Goal: Entertainment & Leisure: Consume media (video, audio)

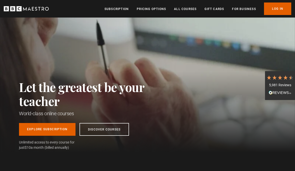
click at [279, 9] on link "Log In" at bounding box center [277, 9] width 27 height 13
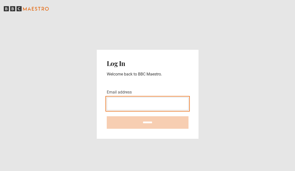
type input "**********"
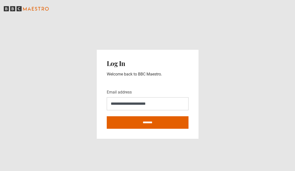
click at [155, 129] on input "********" at bounding box center [148, 122] width 82 height 13
type input "**********"
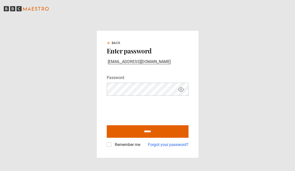
click at [184, 93] on icon "Show password" at bounding box center [181, 90] width 6 height 6
click at [162, 138] on input "******" at bounding box center [148, 131] width 82 height 13
type input "**********"
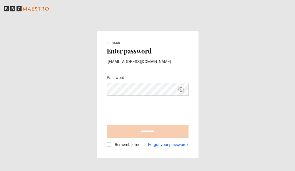
click at [113, 148] on label "Remember me" at bounding box center [127, 145] width 28 height 6
click at [113, 142] on label "Remember me" at bounding box center [127, 145] width 28 height 6
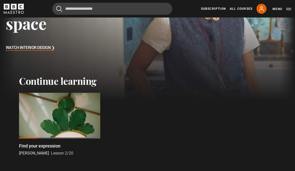
scroll to position [83, 0]
click at [89, 114] on div at bounding box center [59, 116] width 81 height 46
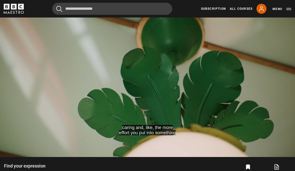
scroll to position [242, 0]
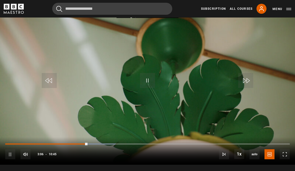
click at [287, 36] on video-js "in one go, over a month or two. Video Player is loading. Play Lesson Find your …" at bounding box center [147, 82] width 295 height 166
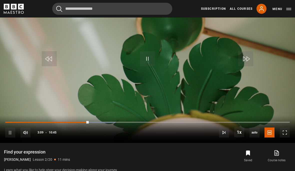
click at [263, 54] on video-js "And it's so static and dead. Video Player is loading. Play Lesson Find your exp…" at bounding box center [147, 60] width 295 height 166
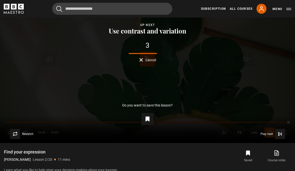
click at [138, 67] on div "Lesson Completed Up next Use contrast and variation 3 Cancel Do you want to sav…" at bounding box center [147, 60] width 295 height 166
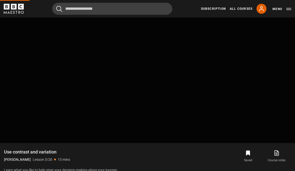
click at [107, 120] on video-js "Video Player is loading. Play Lesson Find your expression 10s Skip Back 10 seco…" at bounding box center [147, 60] width 295 height 166
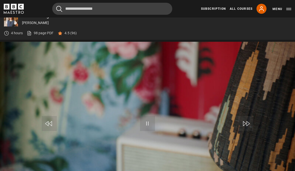
scroll to position [235, 0]
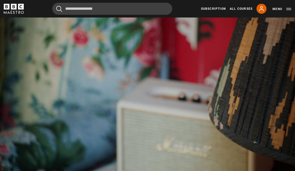
click at [130, 100] on video-js "Video Player is loading. Play Lesson Use contrast and variation 10s Skip Back 1…" at bounding box center [147, 89] width 295 height 166
click at [133, 77] on video-js "that is really when an interior comes alive. Video Player is loading. Play Less…" at bounding box center [147, 89] width 295 height 166
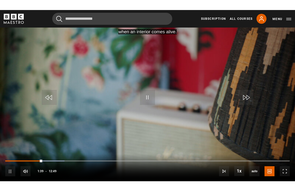
scroll to position [6, 0]
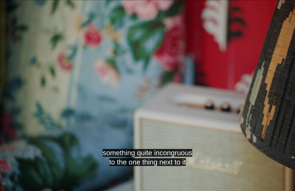
click at [156, 110] on button "Pause" at bounding box center [148, 99] width 18 height 23
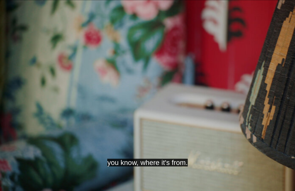
click at [233, 147] on video-js "you know, where it's from. Video Player is loading. Play Lesson Use contrast an…" at bounding box center [147, 95] width 295 height 191
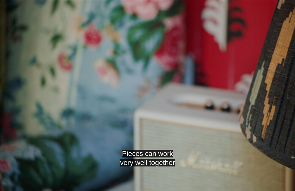
click at [267, 171] on video-js "Pieces can work very well together Video Player is loading. Play Lesson Use con…" at bounding box center [147, 95] width 295 height 191
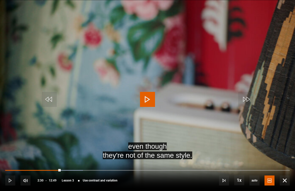
click at [268, 171] on span "Video Player" at bounding box center [270, 180] width 10 height 10
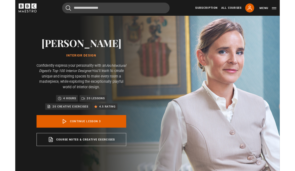
scroll to position [235, 0]
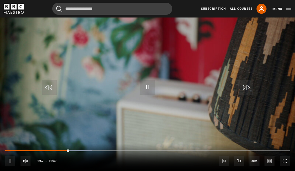
click at [280, 164] on span "Video Player" at bounding box center [285, 161] width 10 height 10
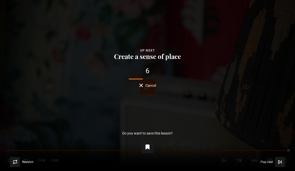
scroll to position [246, 0]
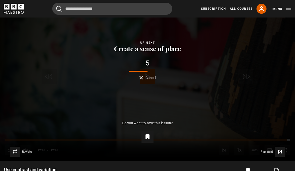
click at [153, 139] on button "Saved" at bounding box center [148, 137] width 12 height 12
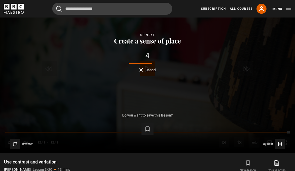
scroll to position [271, 0]
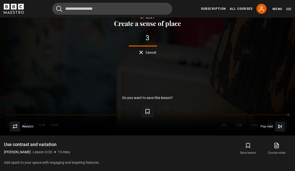
click at [153, 111] on button "Save this lesson" at bounding box center [148, 112] width 12 height 12
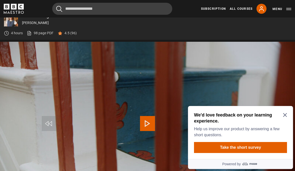
scroll to position [235, 0]
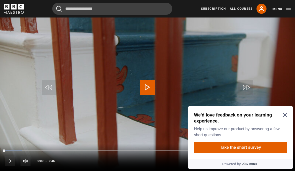
click at [285, 115] on icon "Close Maze Prompt" at bounding box center [285, 115] width 4 height 4
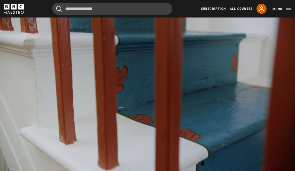
click at [290, 164] on video-js "Video Player is loading. Play Lesson Create a sense of place 10s Skip Back 10 s…" at bounding box center [147, 89] width 295 height 166
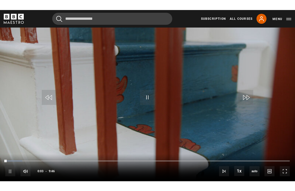
scroll to position [6, 0]
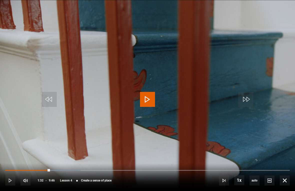
click at [149, 106] on span "Video Player" at bounding box center [147, 99] width 15 height 15
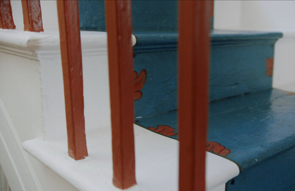
click at [149, 106] on span "Video Player" at bounding box center [147, 99] width 15 height 15
